Goal: Information Seeking & Learning: Understand process/instructions

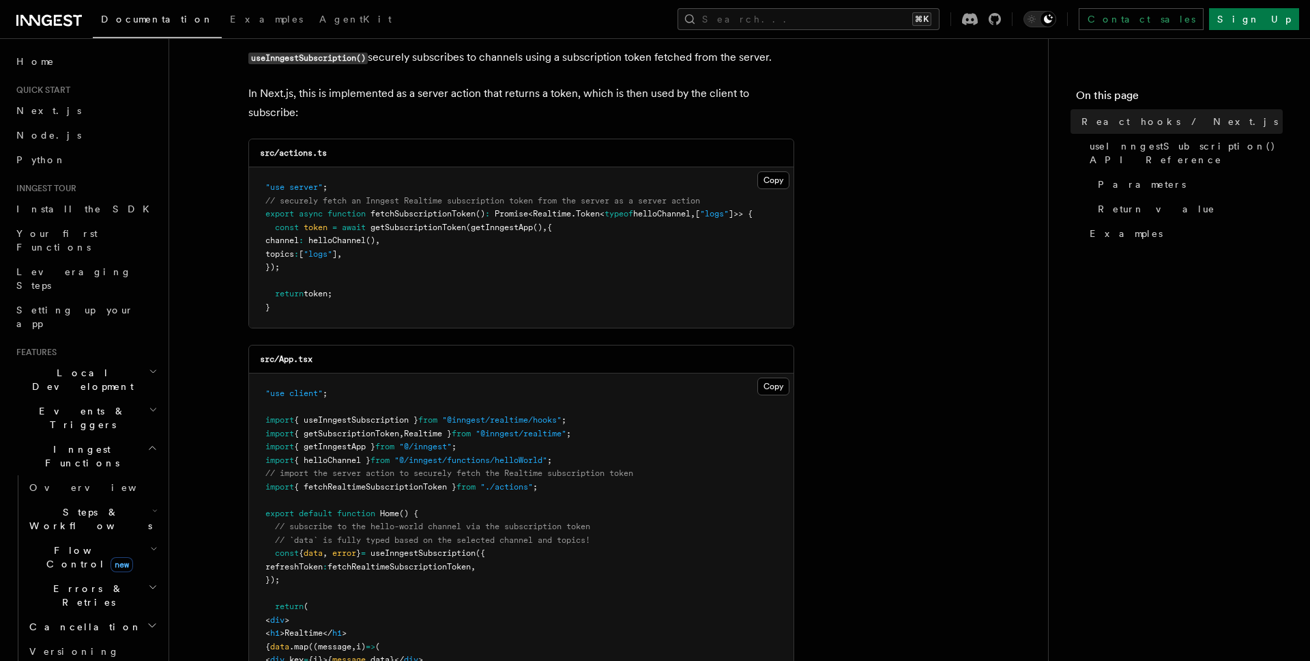
scroll to position [134, 0]
click at [771, 172] on button "Copy Copied" at bounding box center [774, 179] width 32 height 18
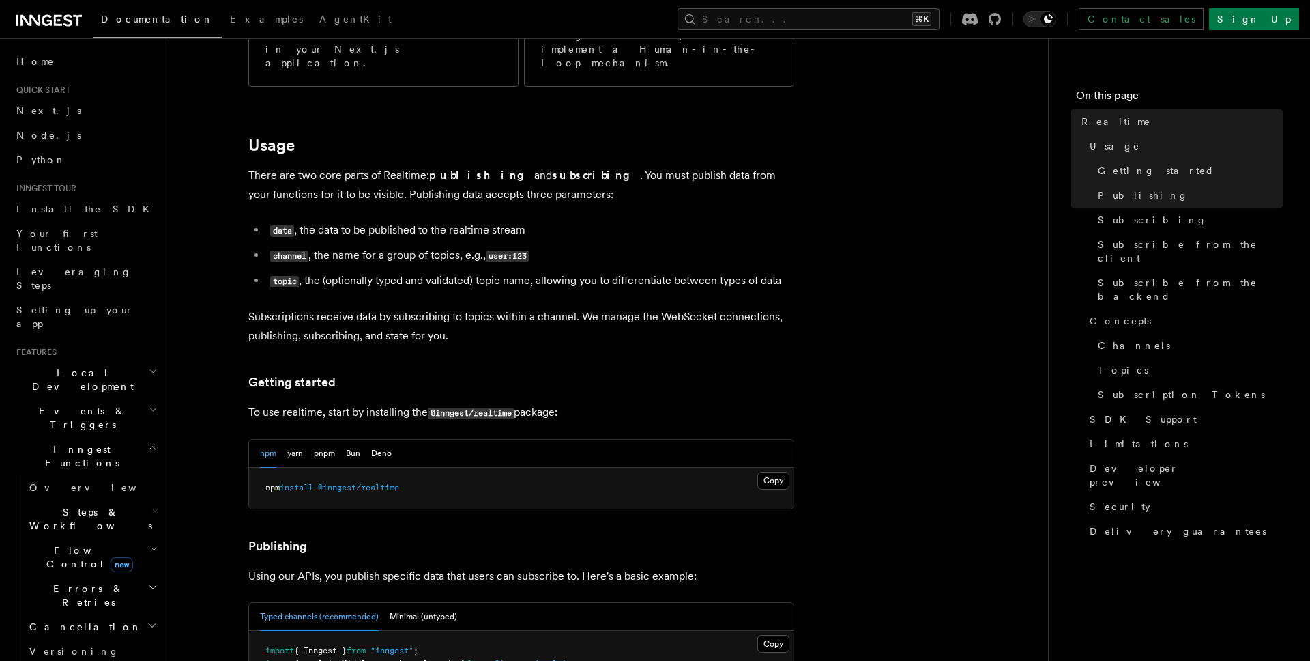
scroll to position [482, 0]
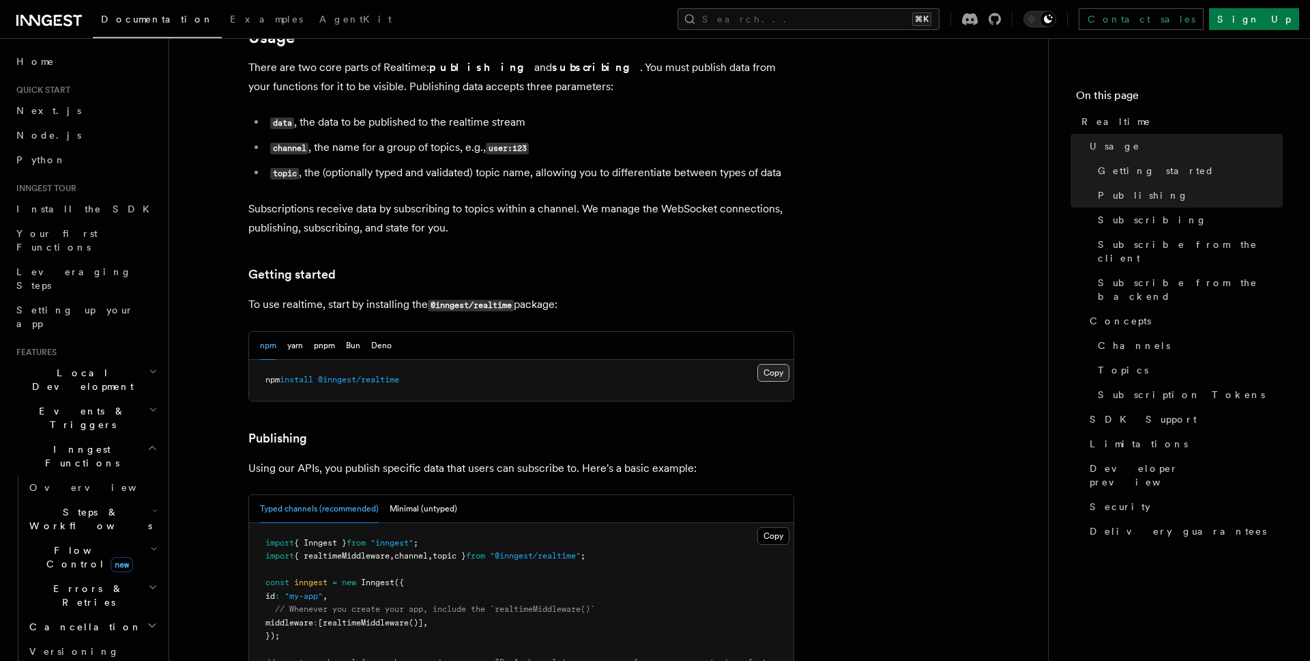
click at [766, 364] on button "Copy Copied" at bounding box center [774, 373] width 32 height 18
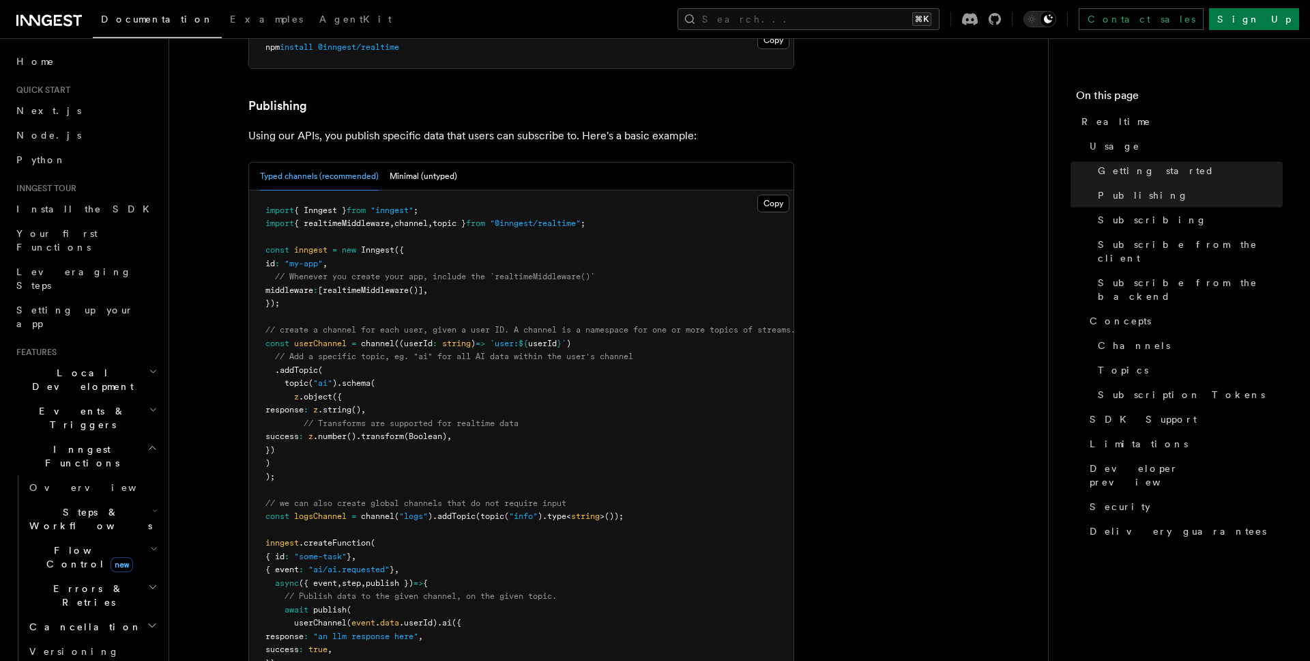
scroll to position [816, 0]
click at [400, 125] on p "Using our APIs, you publish specific data that users can subscribe to. Here's a…" at bounding box center [521, 134] width 546 height 19
click at [491, 95] on h3 "Publishing" at bounding box center [521, 104] width 546 height 19
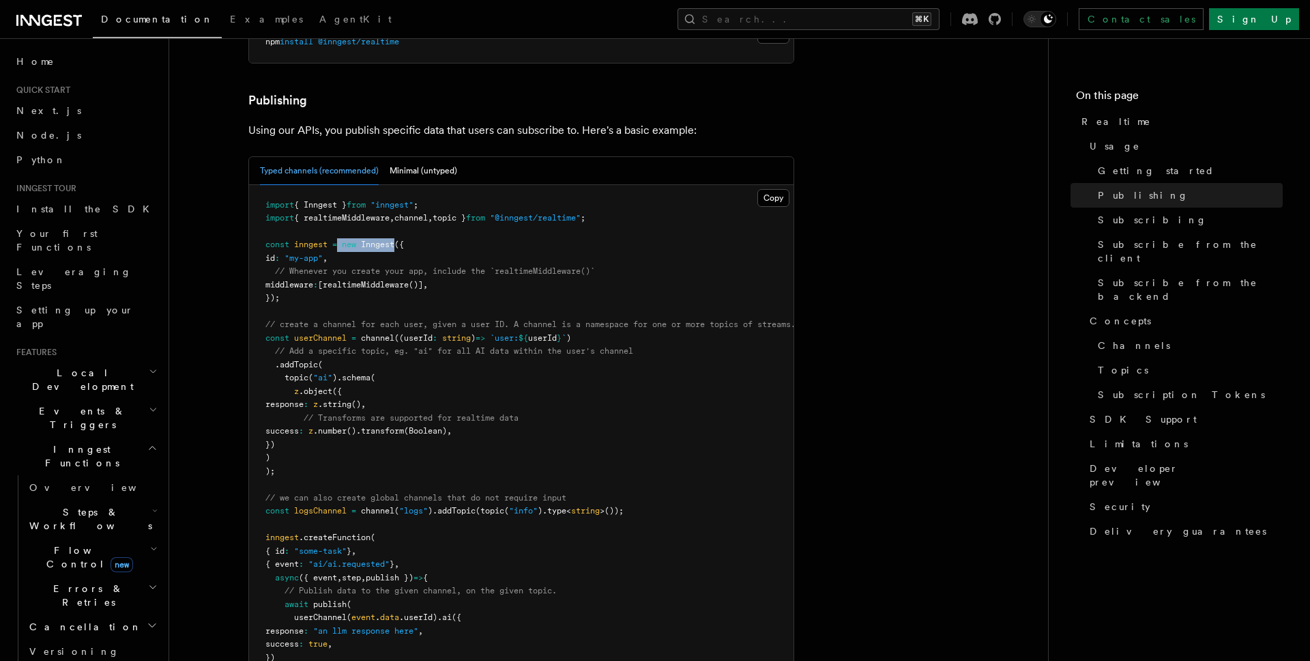
drag, startPoint x: 340, startPoint y: 203, endPoint x: 398, endPoint y: 207, distance: 58.2
click at [398, 240] on span "const inngest = new Inngest ({" at bounding box center [335, 245] width 139 height 10
copy span "new Inngest"
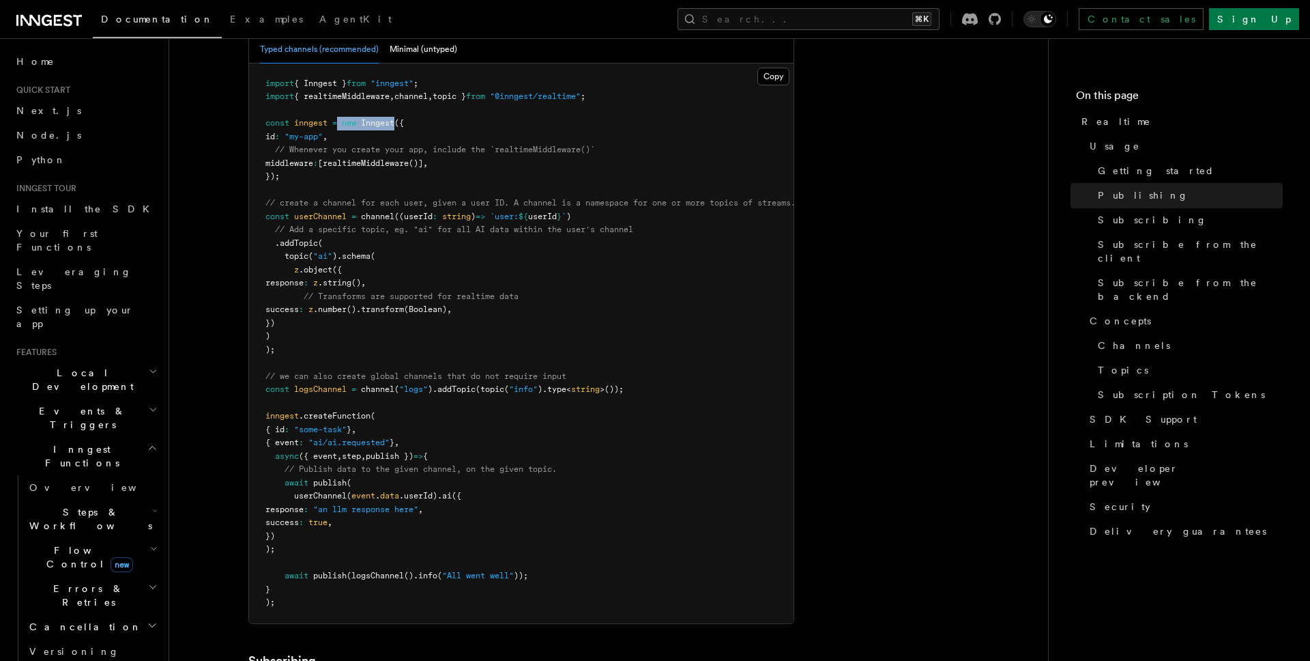
scroll to position [944, 0]
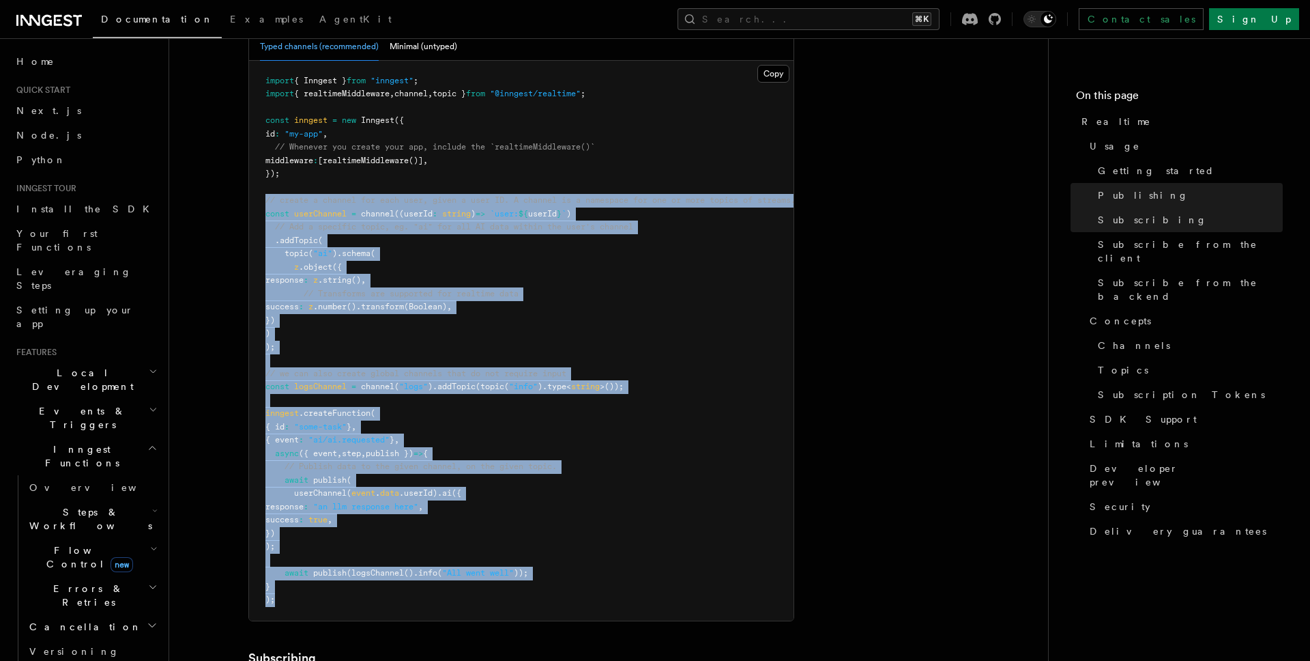
drag, startPoint x: 284, startPoint y: 560, endPoint x: 225, endPoint y: 154, distance: 410.3
copy code "// create a channel for each user, given a user ID. A channel is a namespace fo…"
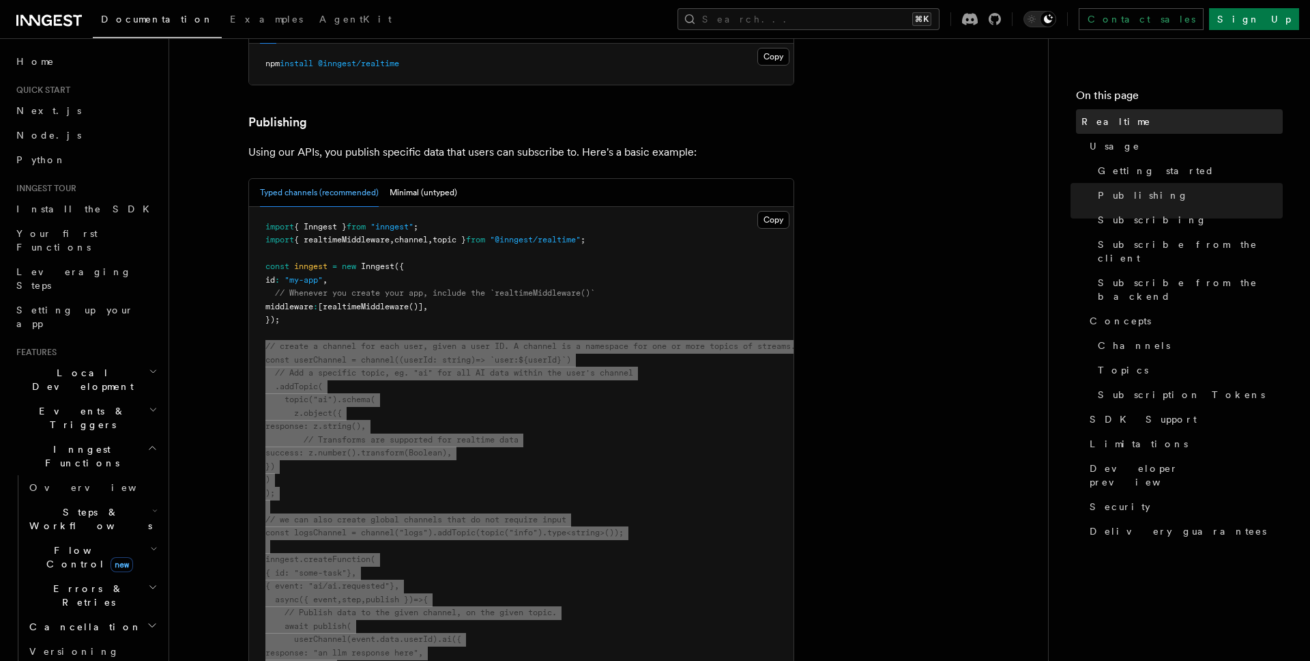
scroll to position [790, 0]
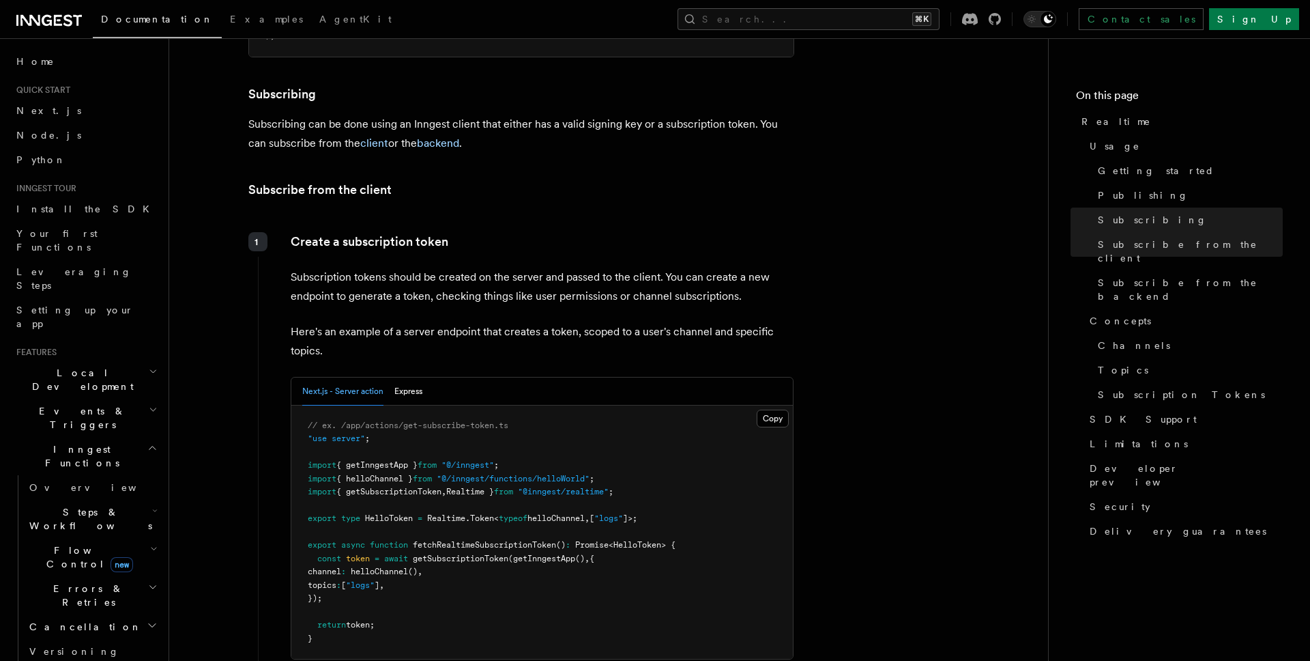
scroll to position [1604, 0]
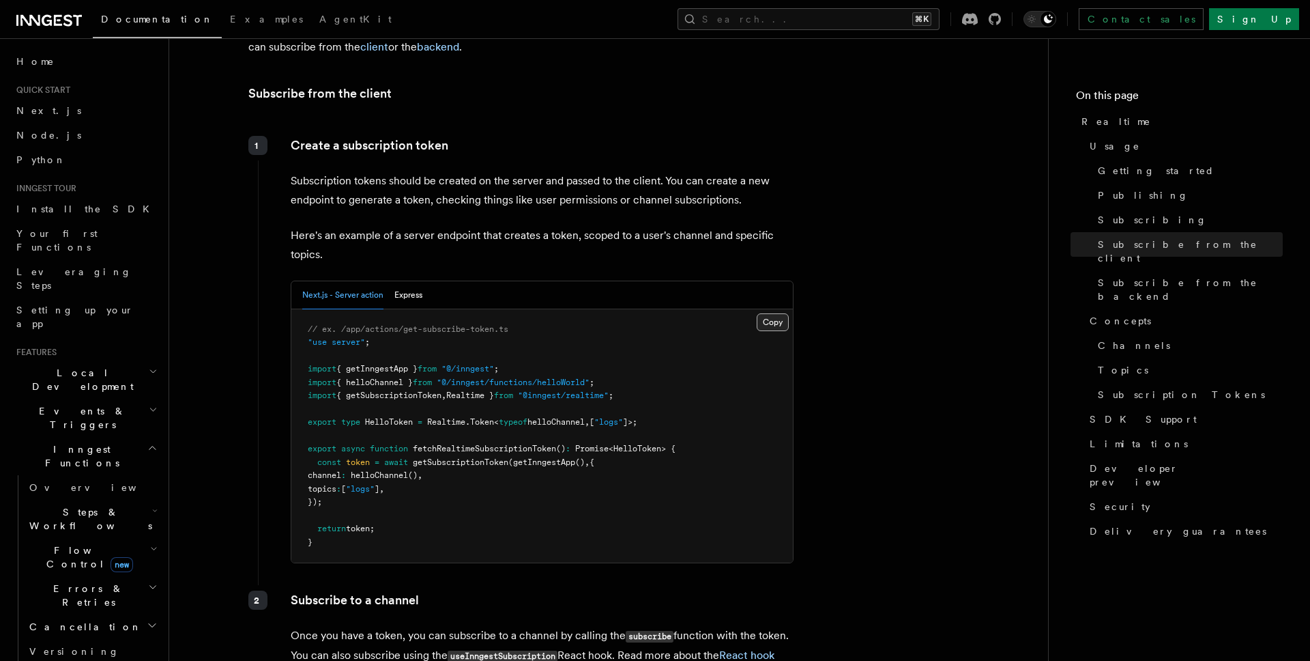
click at [764, 313] on button "Copy Copied" at bounding box center [773, 322] width 32 height 18
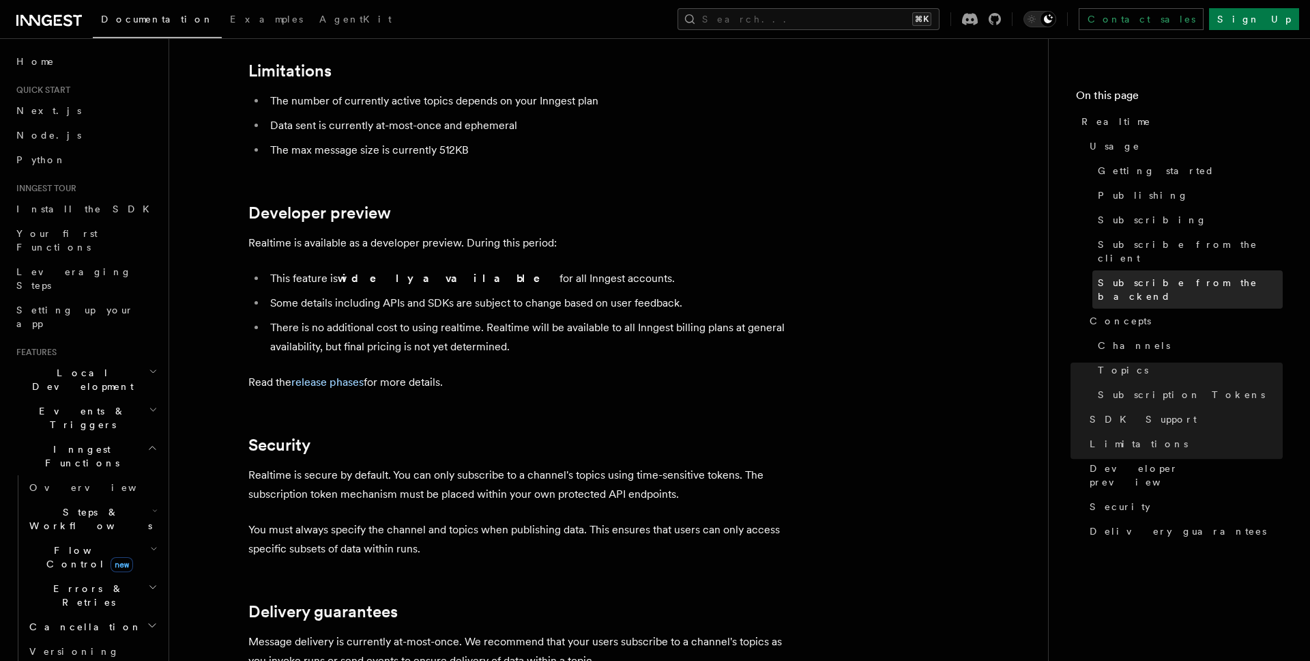
scroll to position [4536, 0]
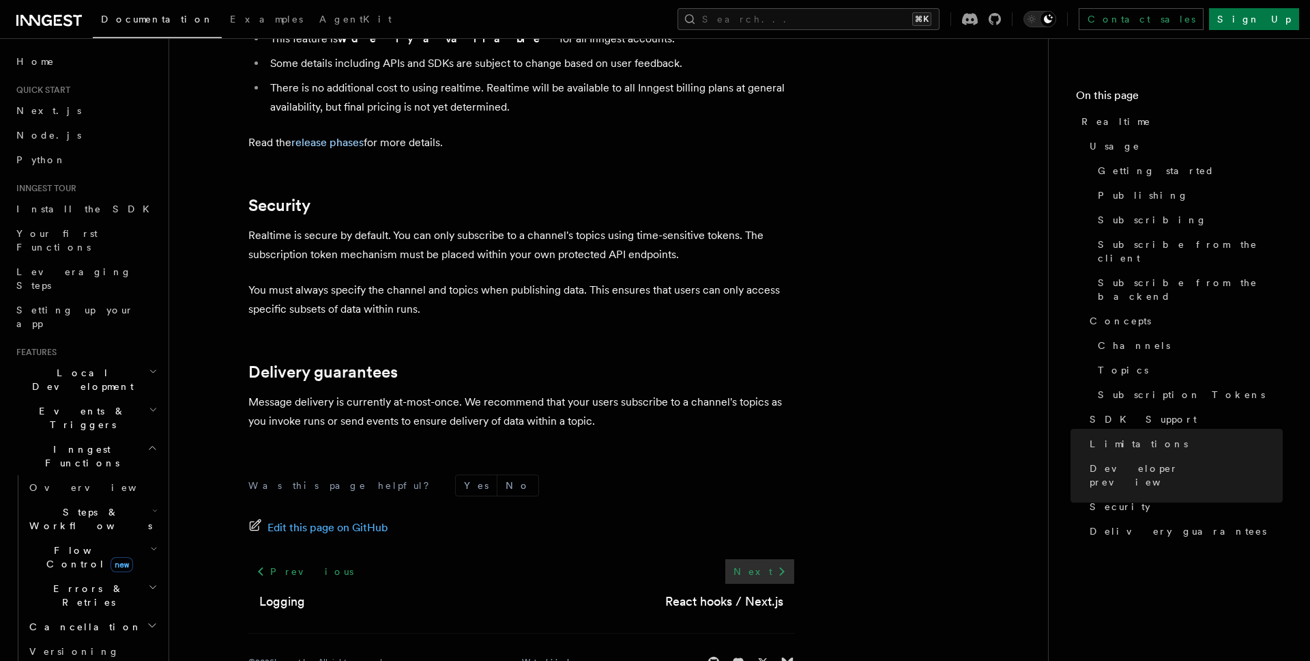
click at [772, 559] on link "Next" at bounding box center [760, 571] width 69 height 25
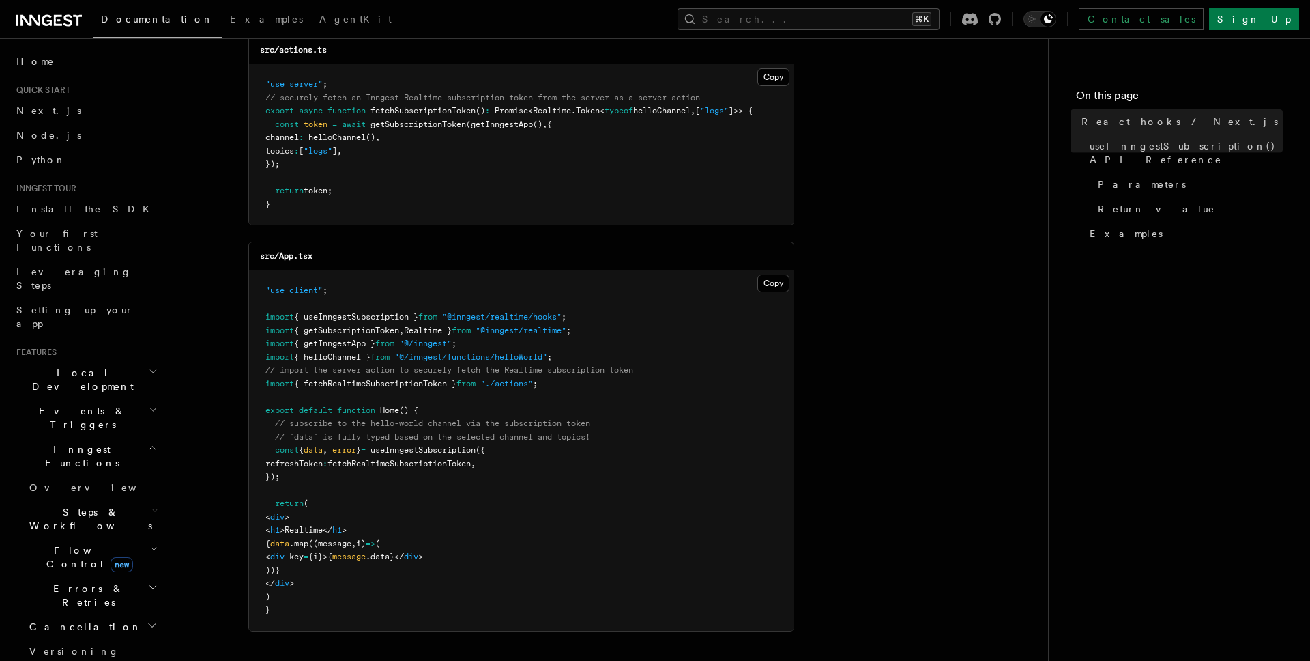
scroll to position [237, 0]
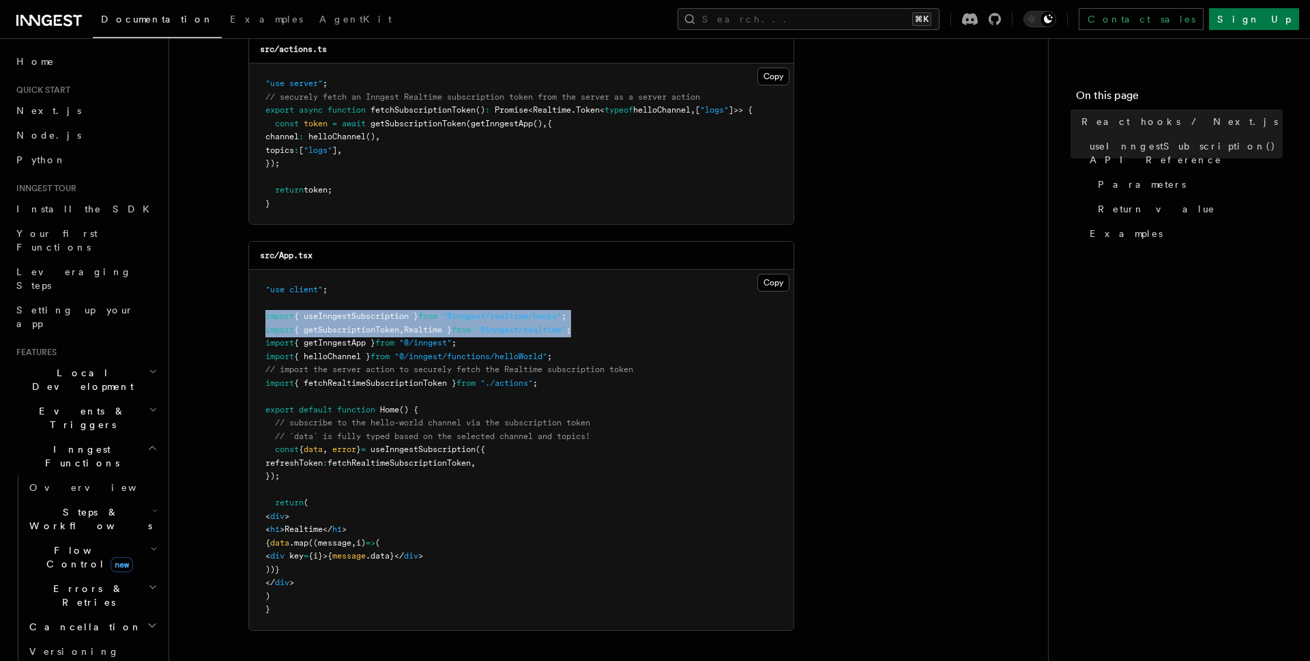
drag, startPoint x: 602, startPoint y: 327, endPoint x: 216, endPoint y: 313, distance: 385.9
copy code "import { useInngestSubscription } from "@inngest/realtime/hooks" ; import { get…"
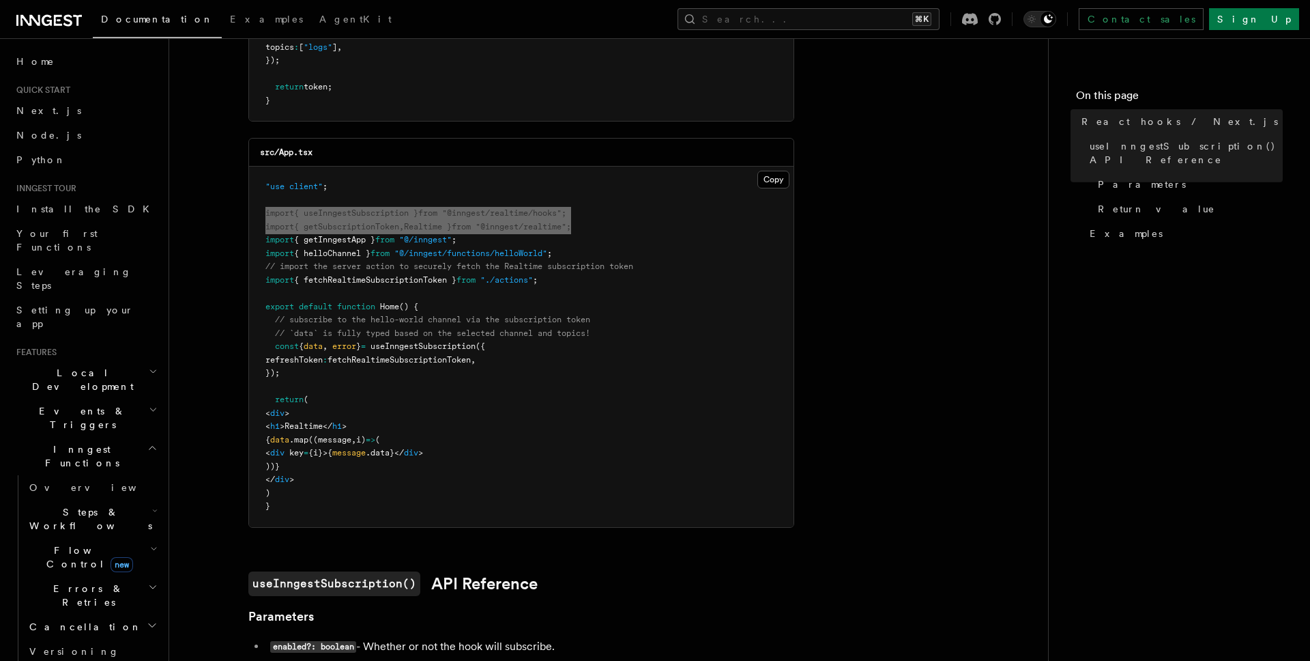
scroll to position [342, 0]
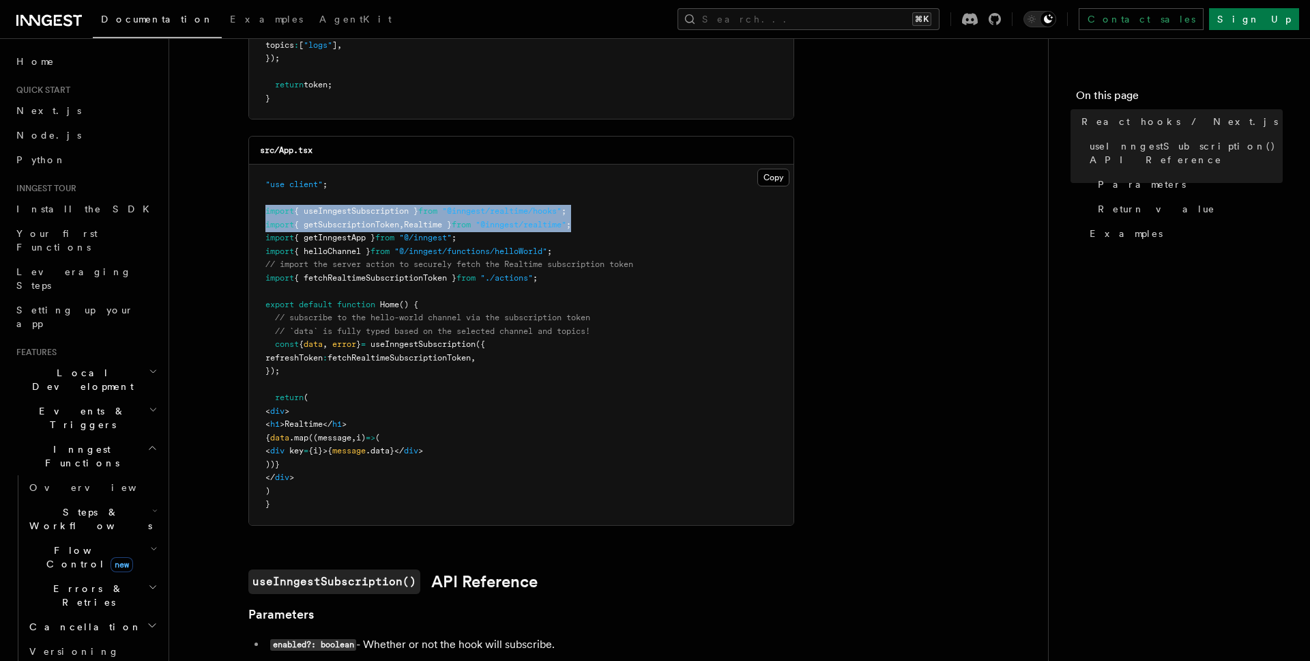
drag, startPoint x: 330, startPoint y: 373, endPoint x: 193, endPoint y: 345, distance: 139.5
click at [193, 345] on article "Features Realtime React hooks / Next.js TypeScript SDK v3.32.0+ Realtime provid…" at bounding box center [608, 670] width 835 height 1904
copy code "const { data , error } = useInngestSubscription ({ refreshToken : fetchRealtime…"
click at [334, 460] on pre ""use client" ; import { useInngestSubscription } from "@inngest/realtime/hooks"…" at bounding box center [521, 344] width 545 height 360
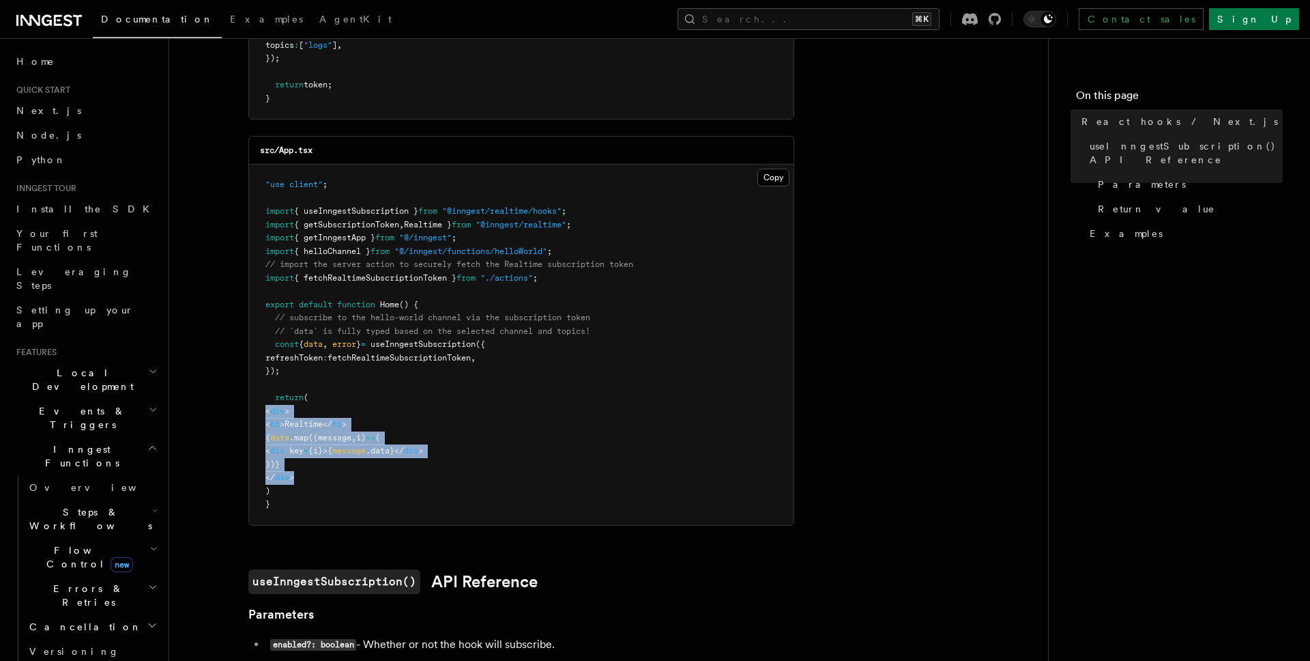
drag, startPoint x: 327, startPoint y: 472, endPoint x: 227, endPoint y: 408, distance: 118.7
click at [227, 408] on article "Features Realtime React hooks / Next.js TypeScript SDK v3.32.0+ Realtime provid…" at bounding box center [608, 670] width 835 height 1904
copy code "< div > < h1 >Realtime</ h1 > { data .map ((message , i) => ( < div key = {i}>{…"
click at [642, 363] on pre ""use client" ; import { useInngestSubscription } from "@inngest/realtime/hooks"…" at bounding box center [521, 344] width 545 height 360
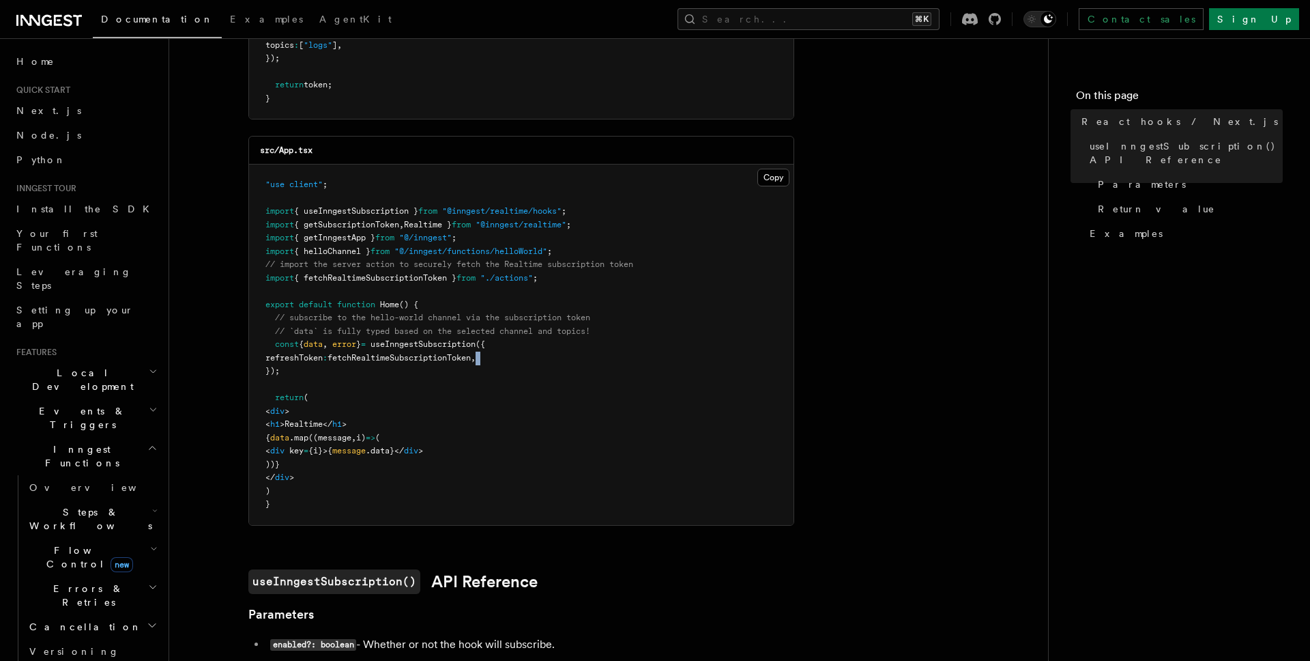
click at [470, 367] on pre ""use client" ; import { useInngestSubscription } from "@inngest/realtime/hooks"…" at bounding box center [521, 344] width 545 height 360
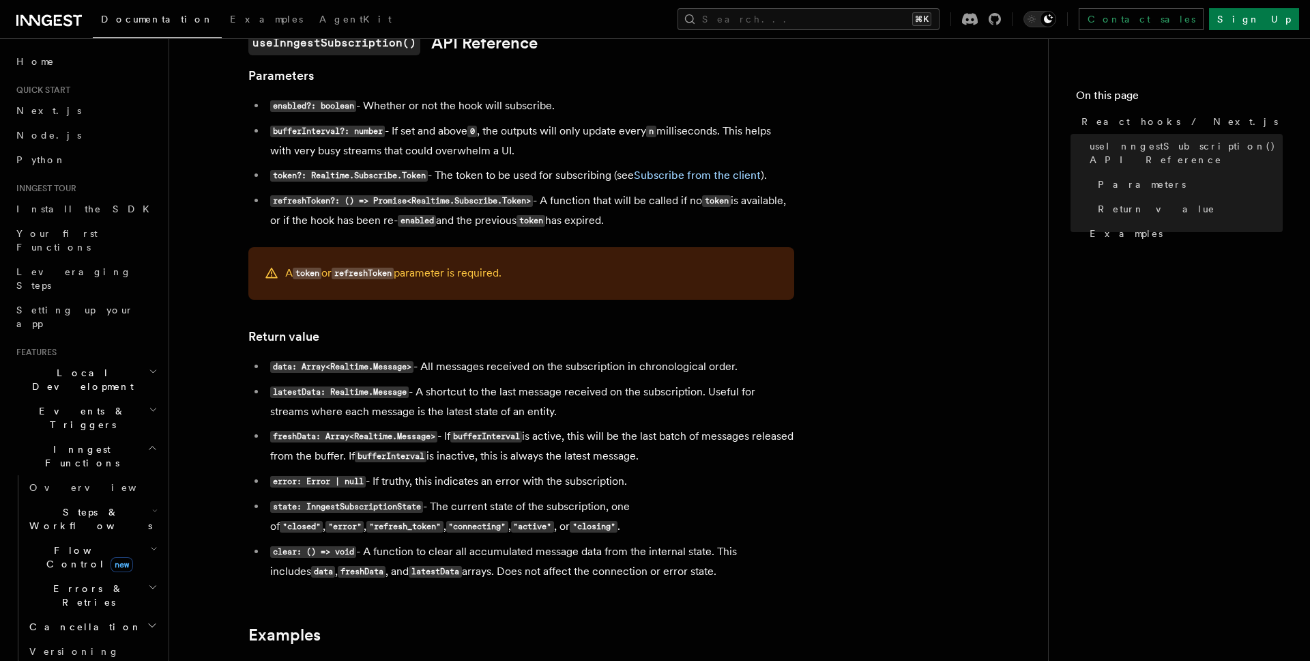
scroll to position [878, 0]
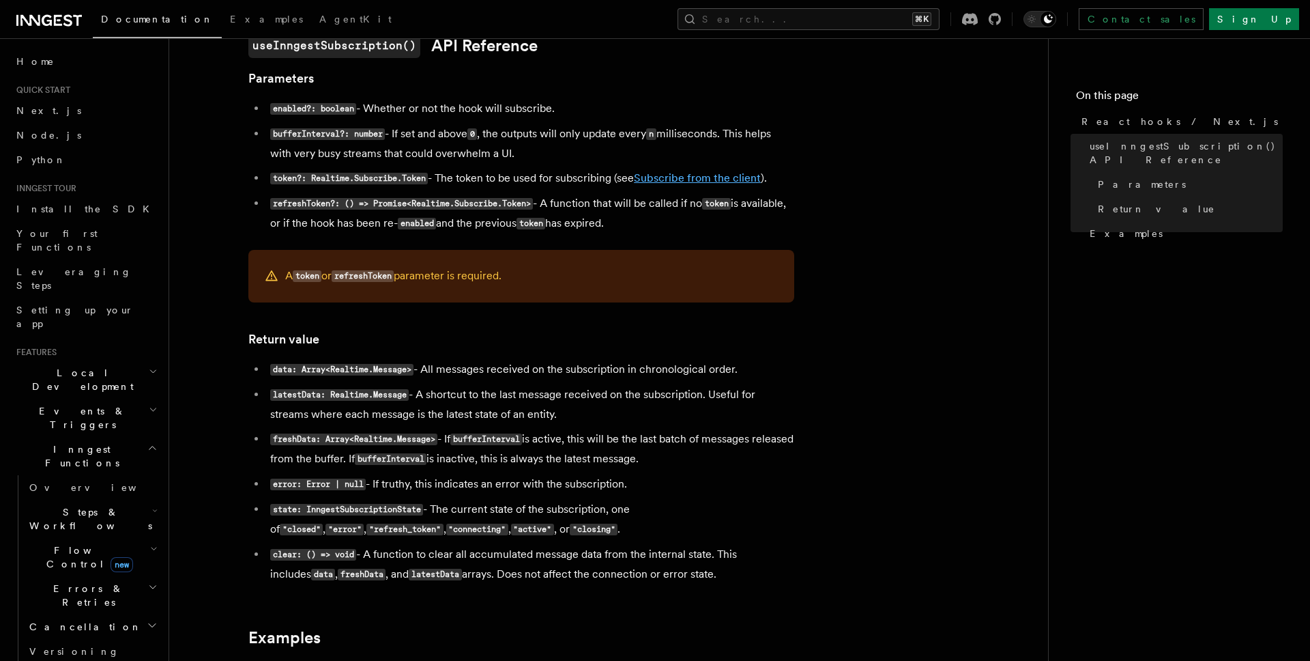
click at [720, 175] on link "Subscribe from the client" at bounding box center [697, 177] width 127 height 13
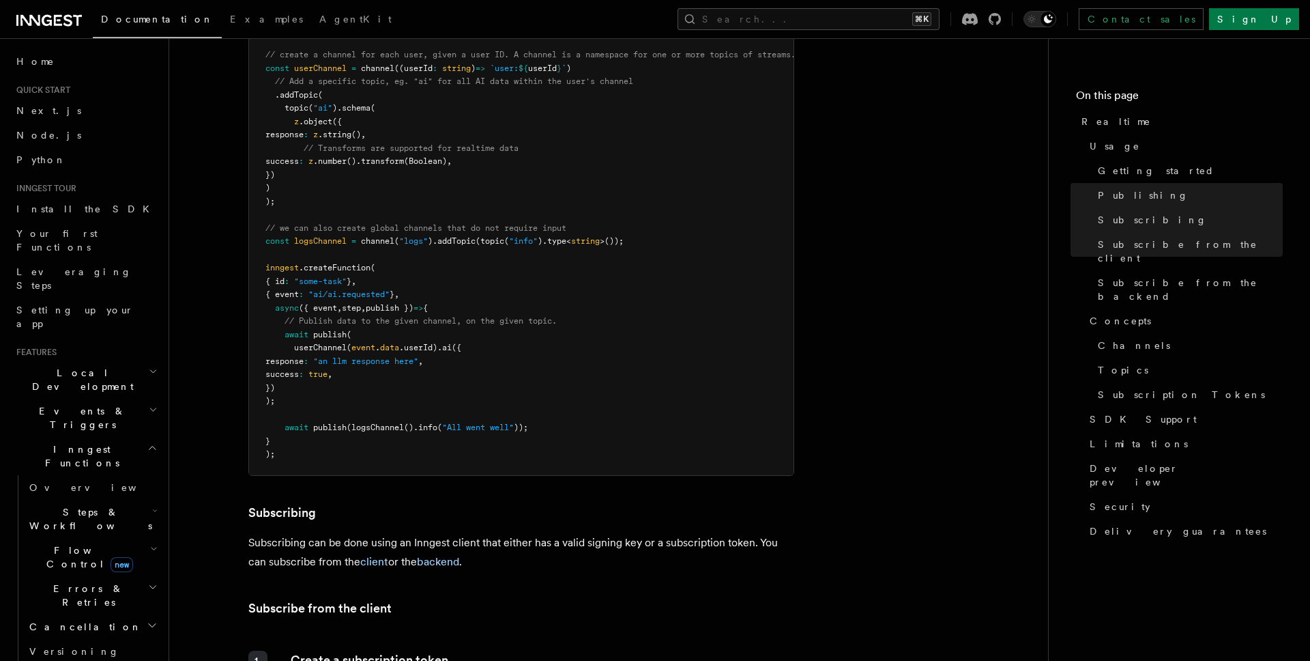
scroll to position [1087, 0]
